Goal: Information Seeking & Learning: Learn about a topic

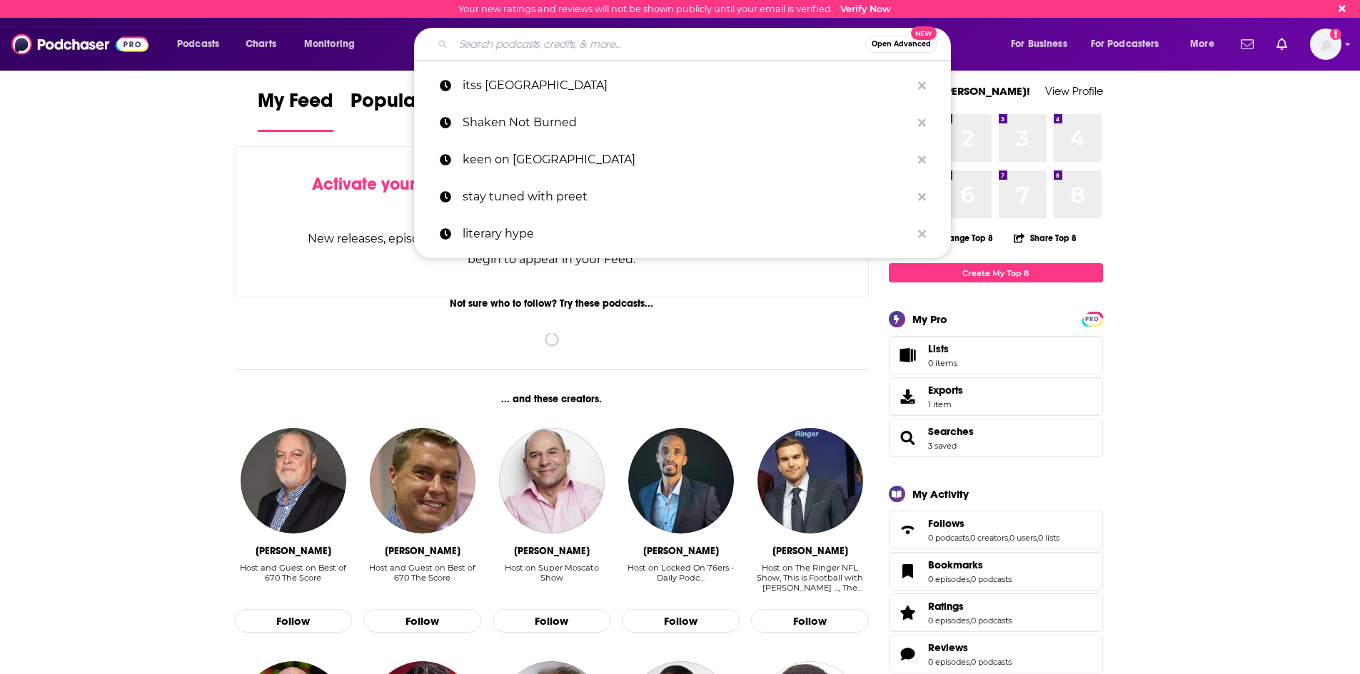
click at [560, 41] on input "Search podcasts, credits, & more..." at bounding box center [659, 44] width 412 height 23
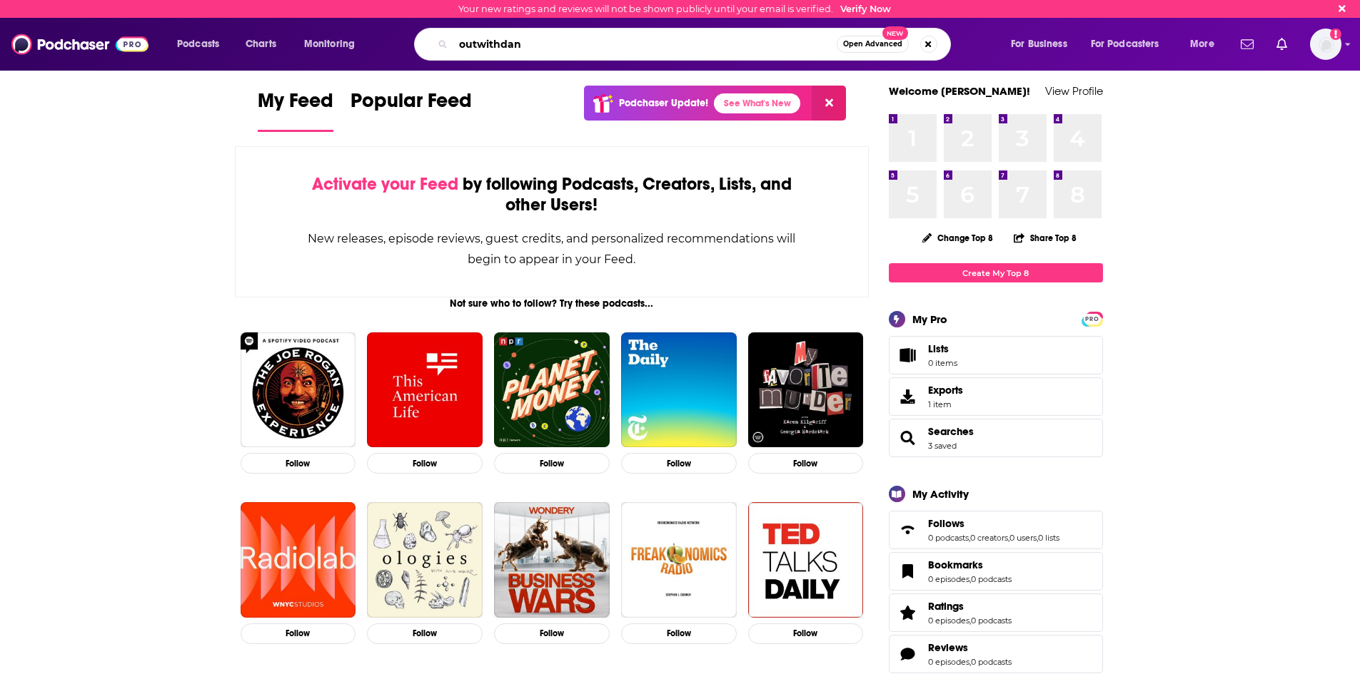
type input "outwithdan"
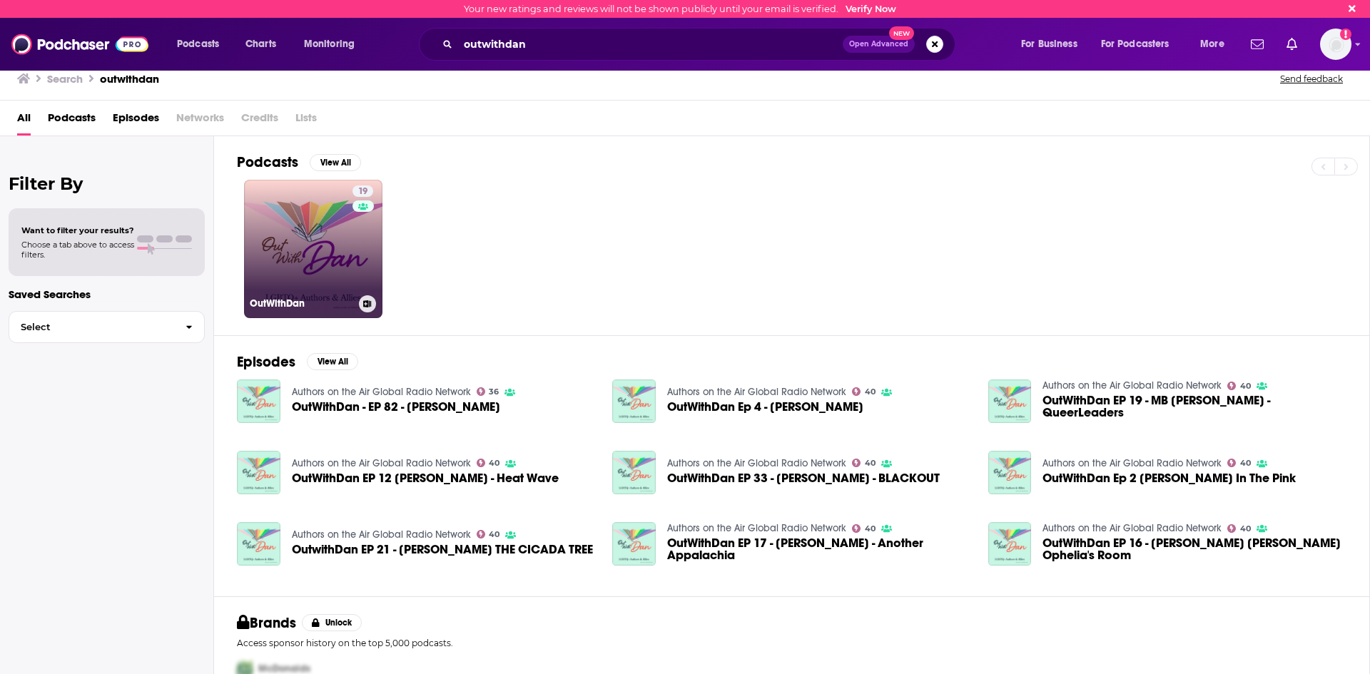
click at [335, 244] on link "19 OutWithDan" at bounding box center [313, 249] width 138 height 138
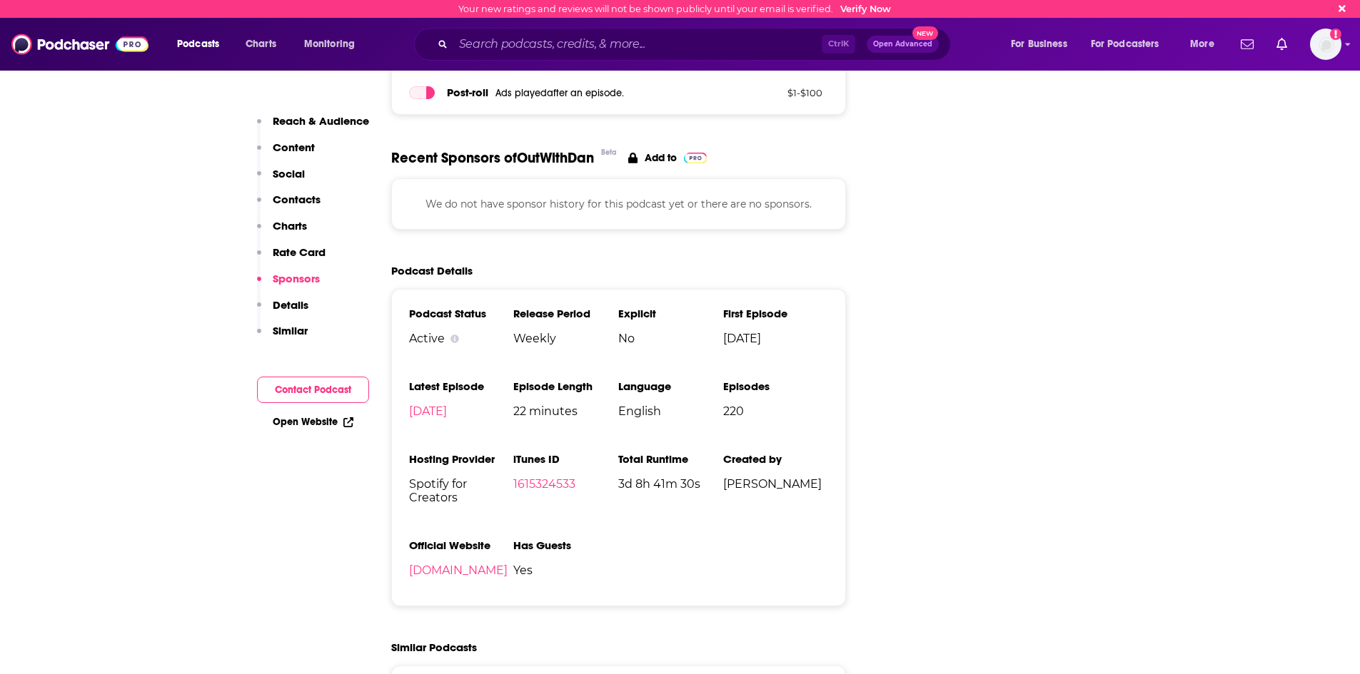
scroll to position [1631, 0]
